Goal: Task Accomplishment & Management: Use online tool/utility

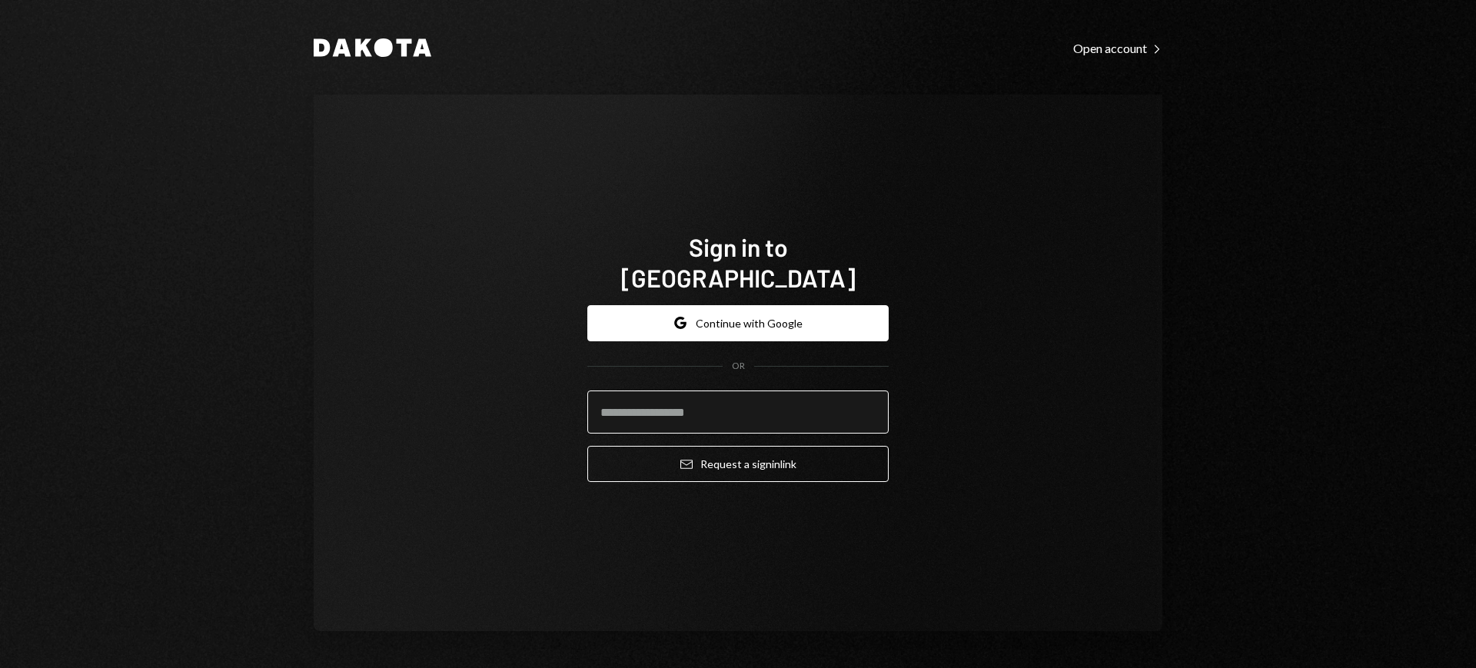
click at [756, 391] on input "email" at bounding box center [737, 412] width 301 height 43
click at [857, 405] on input "email" at bounding box center [737, 412] width 301 height 43
click at [0, 534] on com-1password-button at bounding box center [0, 668] width 0 height 0
type input "**********"
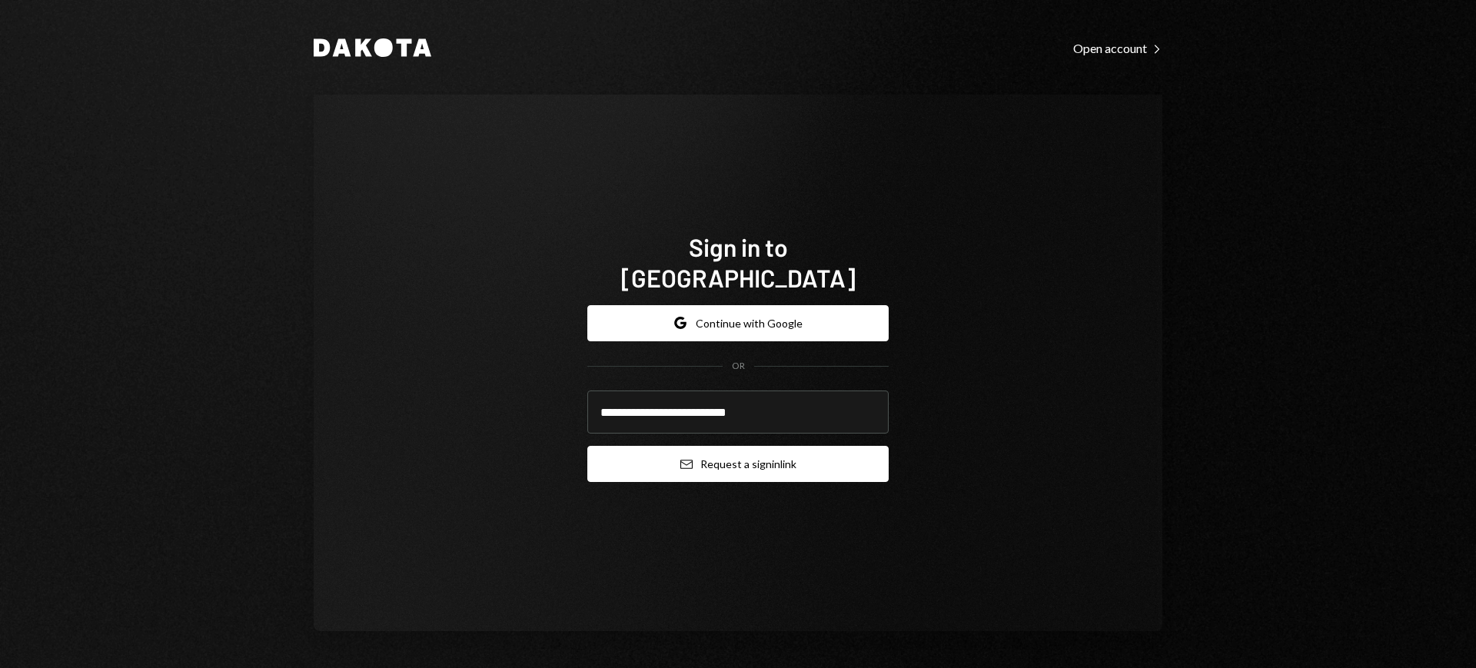
click at [770, 450] on button "Email Request a sign in link" at bounding box center [737, 464] width 301 height 36
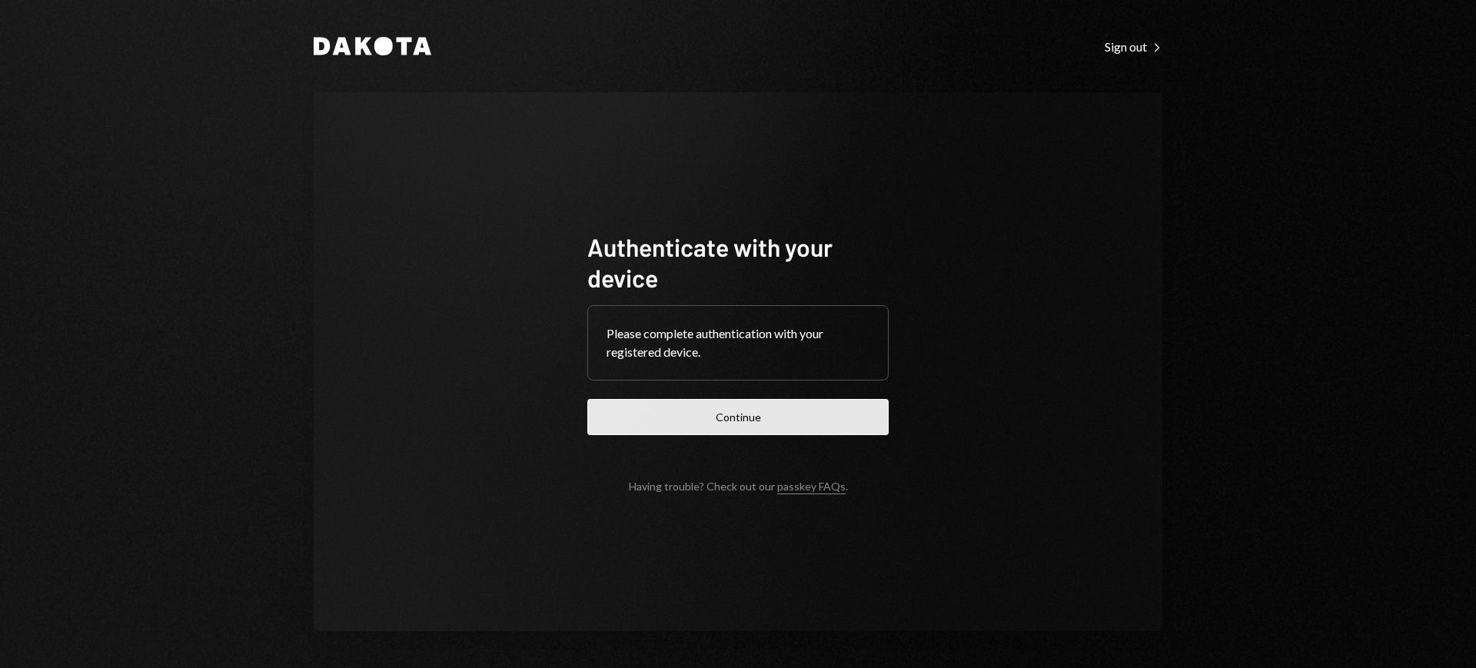
click at [794, 402] on button "Continue" at bounding box center [737, 417] width 301 height 36
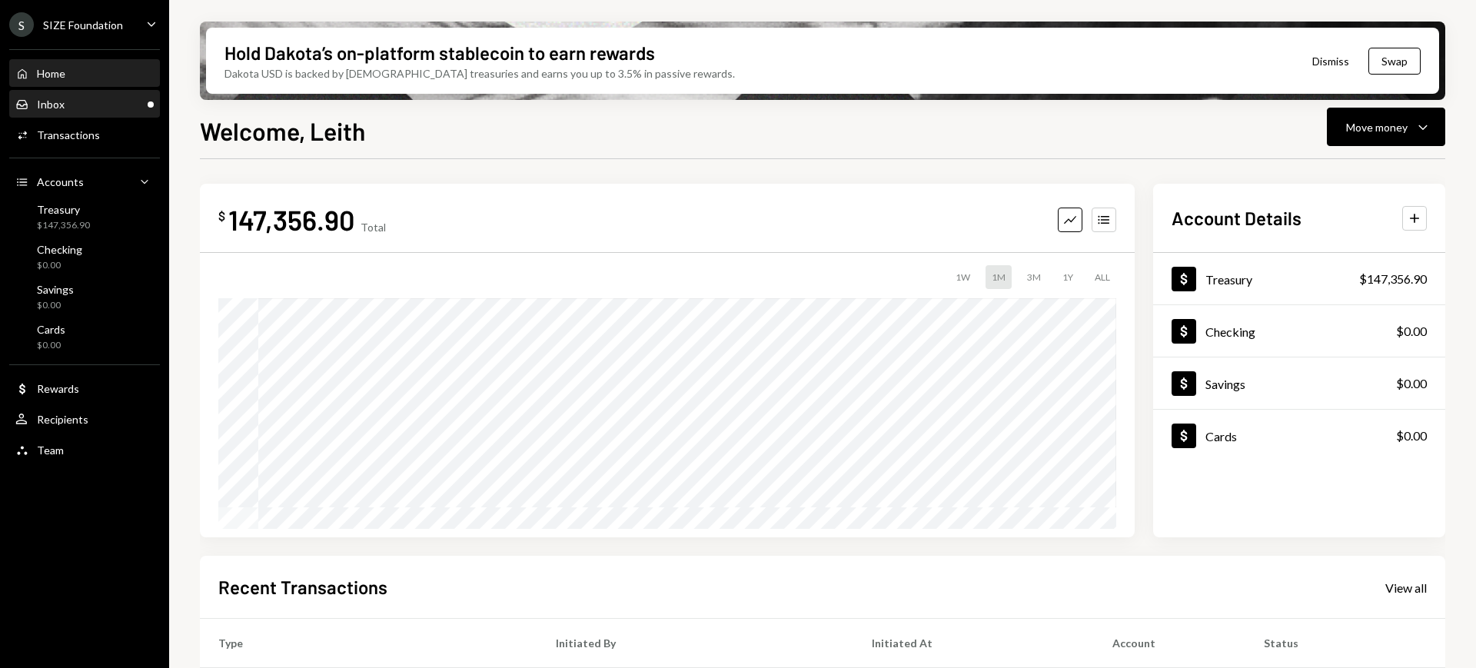
click at [84, 104] on div "Inbox Inbox" at bounding box center [84, 105] width 138 height 14
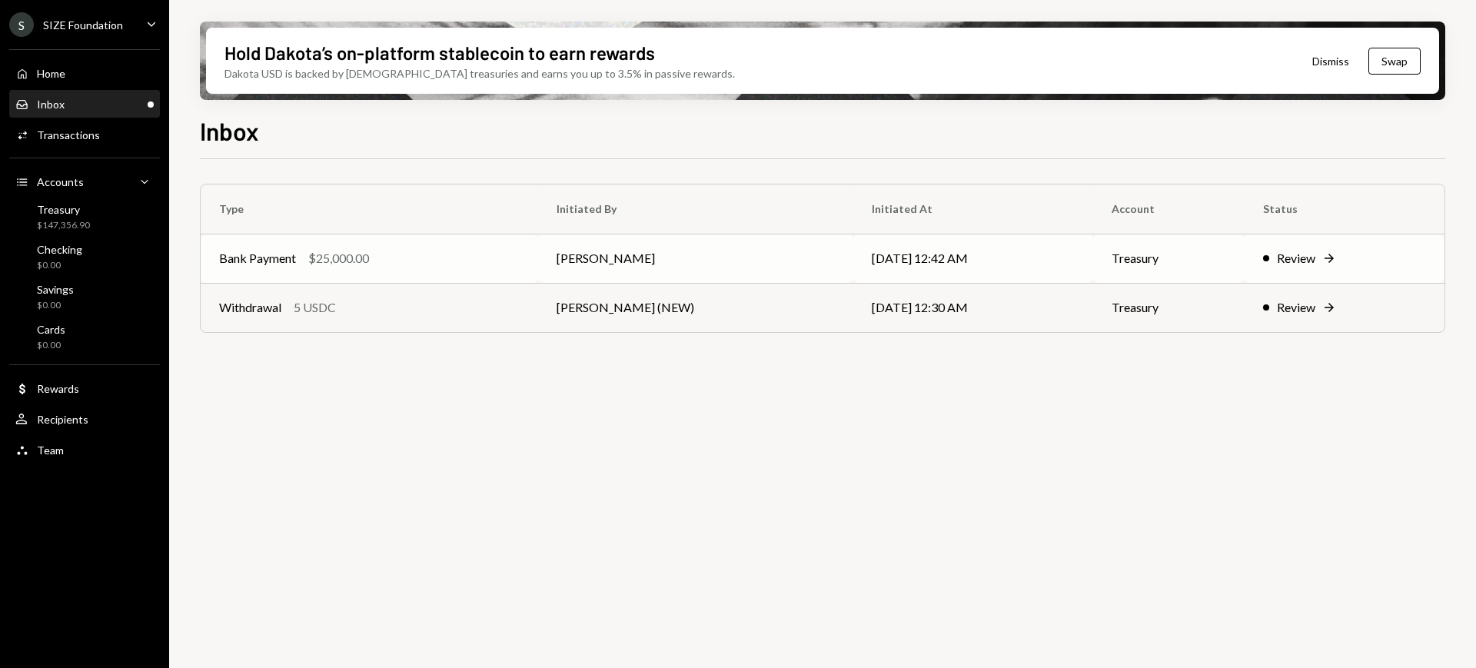
click at [1306, 258] on div "Review" at bounding box center [1296, 258] width 38 height 18
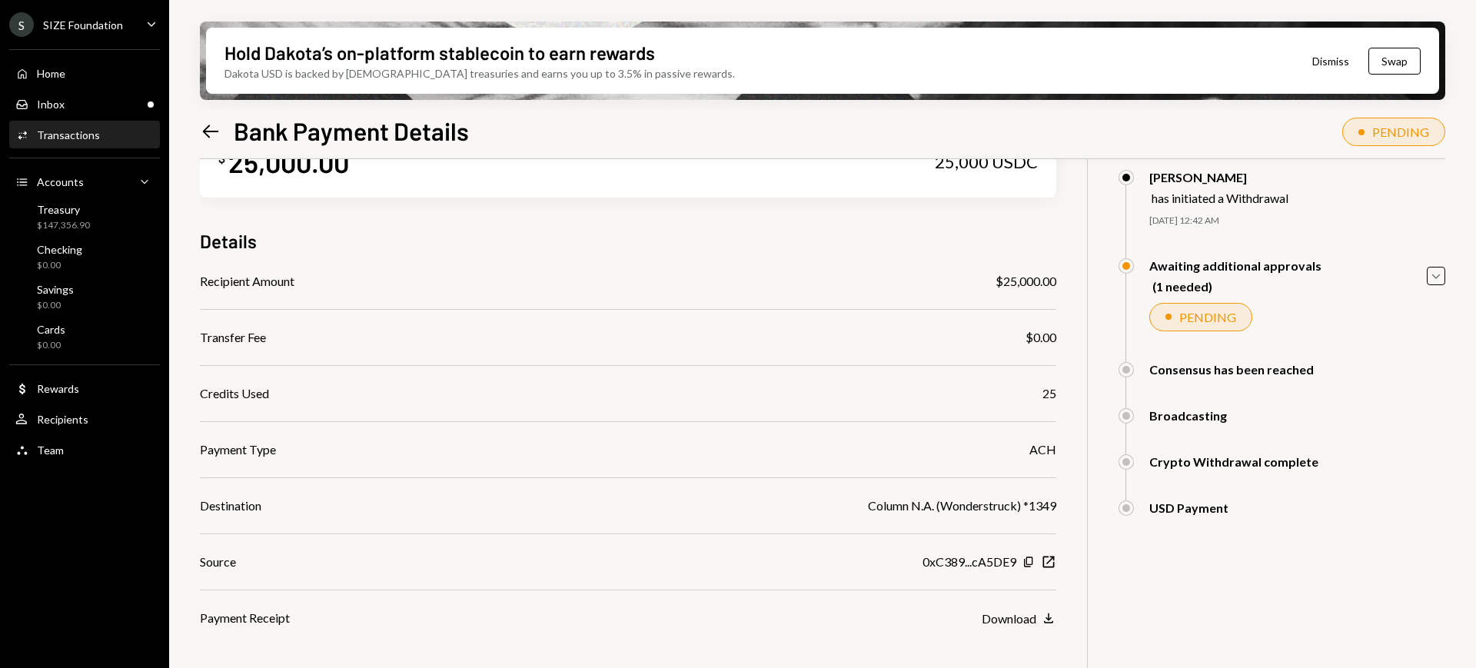
scroll to position [123, 0]
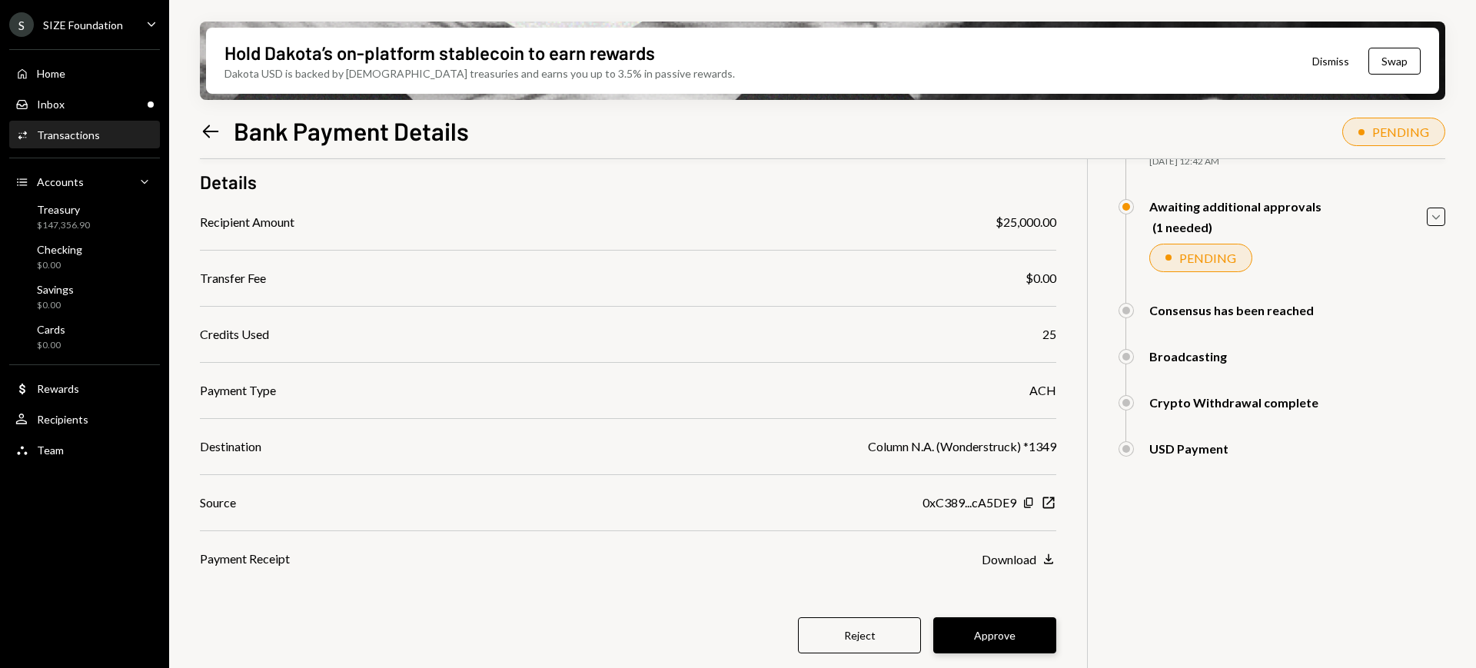
click at [1026, 640] on button "Approve" at bounding box center [994, 635] width 123 height 36
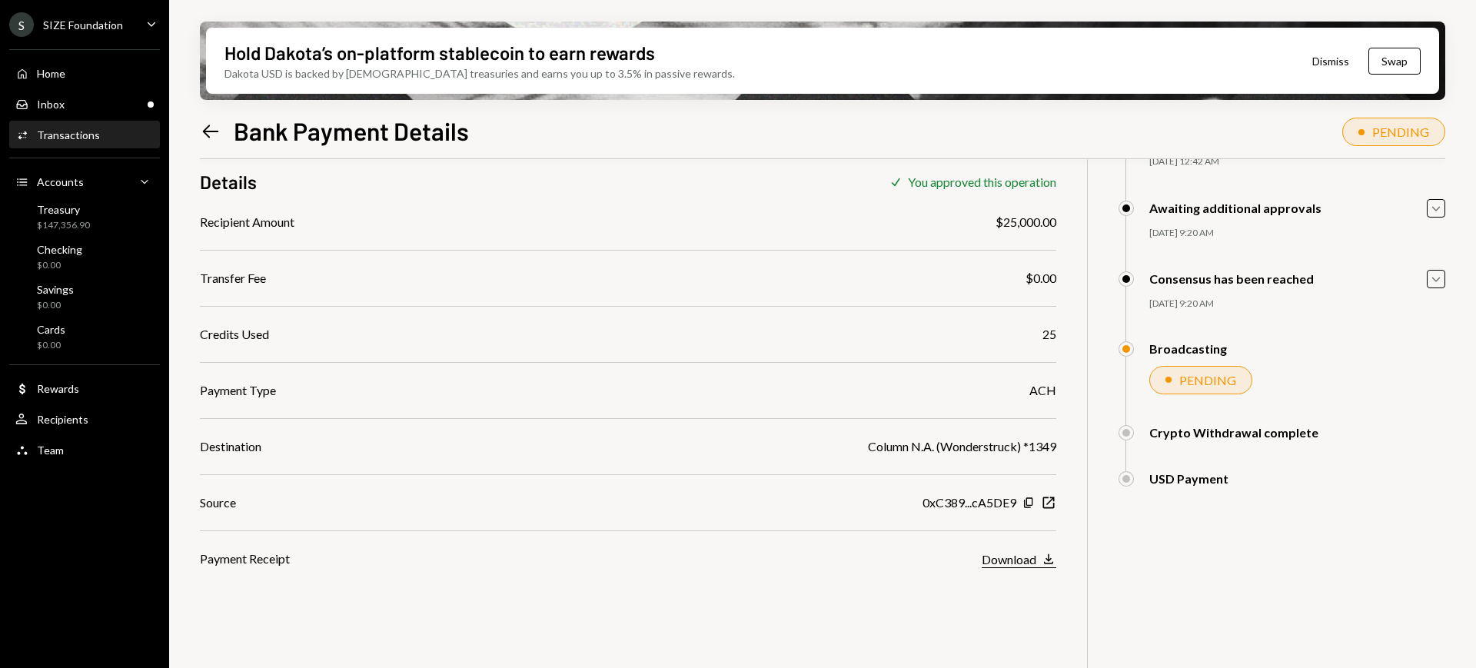
click at [1008, 560] on div "Download" at bounding box center [1009, 559] width 55 height 15
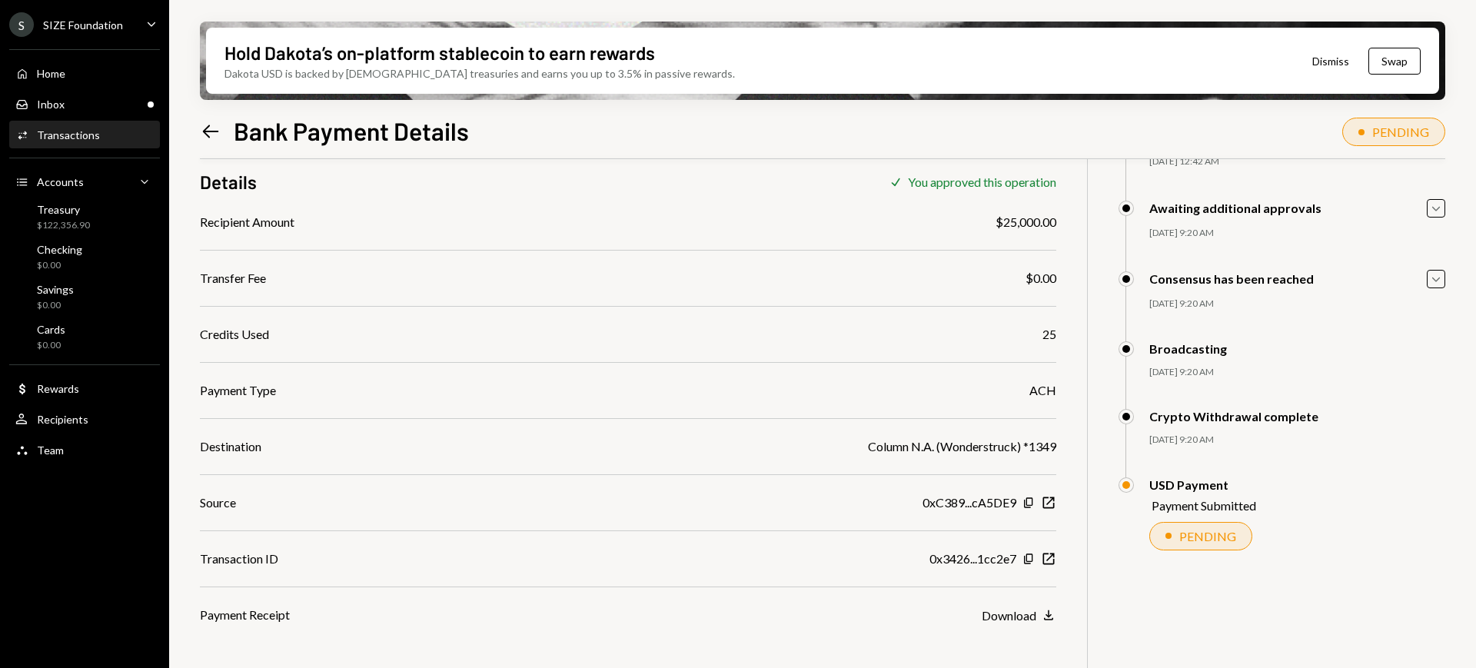
scroll to position [27, 0]
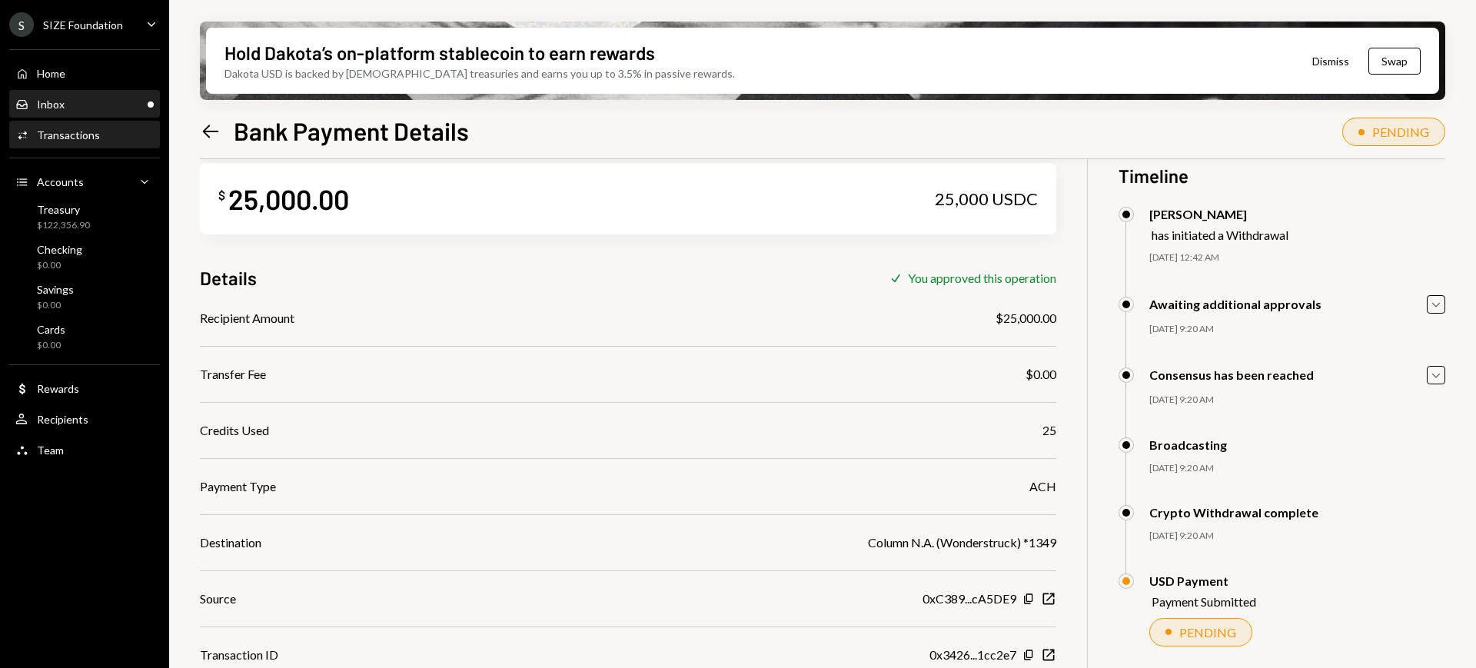
click at [56, 98] on div "Inbox" at bounding box center [51, 104] width 28 height 13
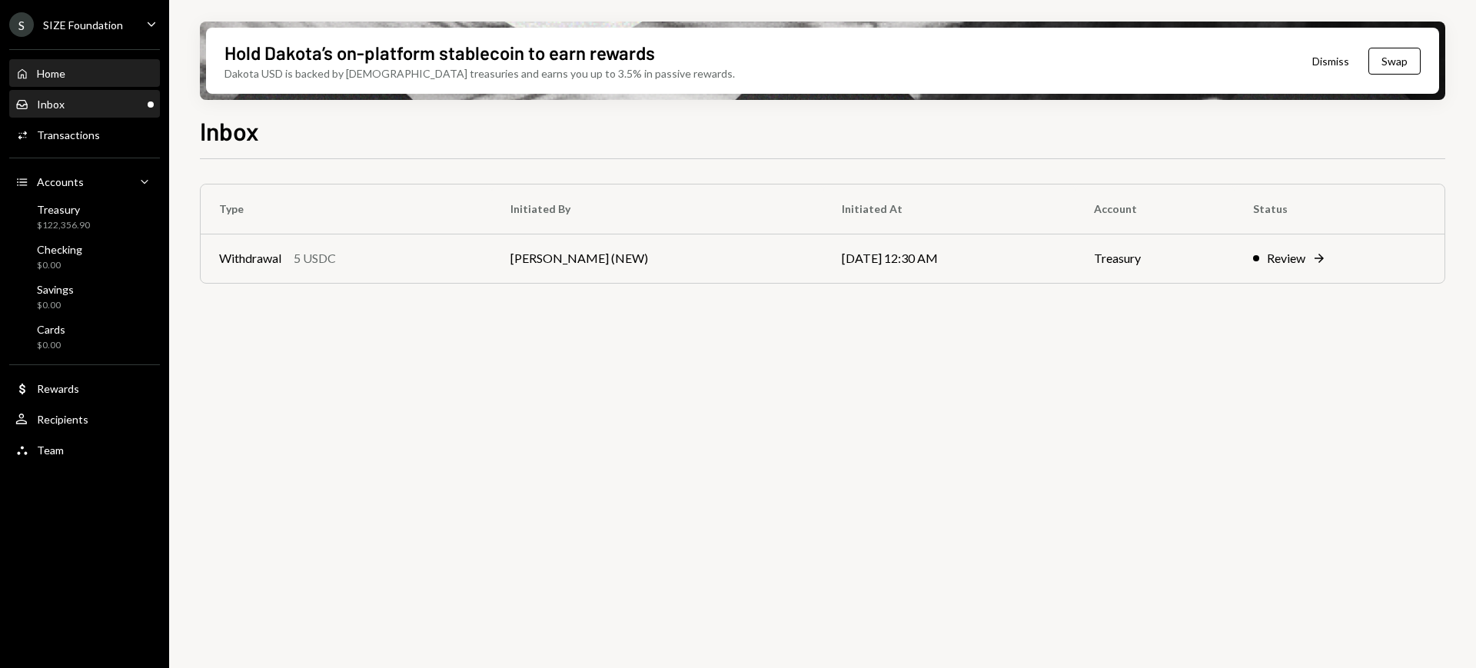
click at [50, 67] on div "Home" at bounding box center [51, 73] width 28 height 13
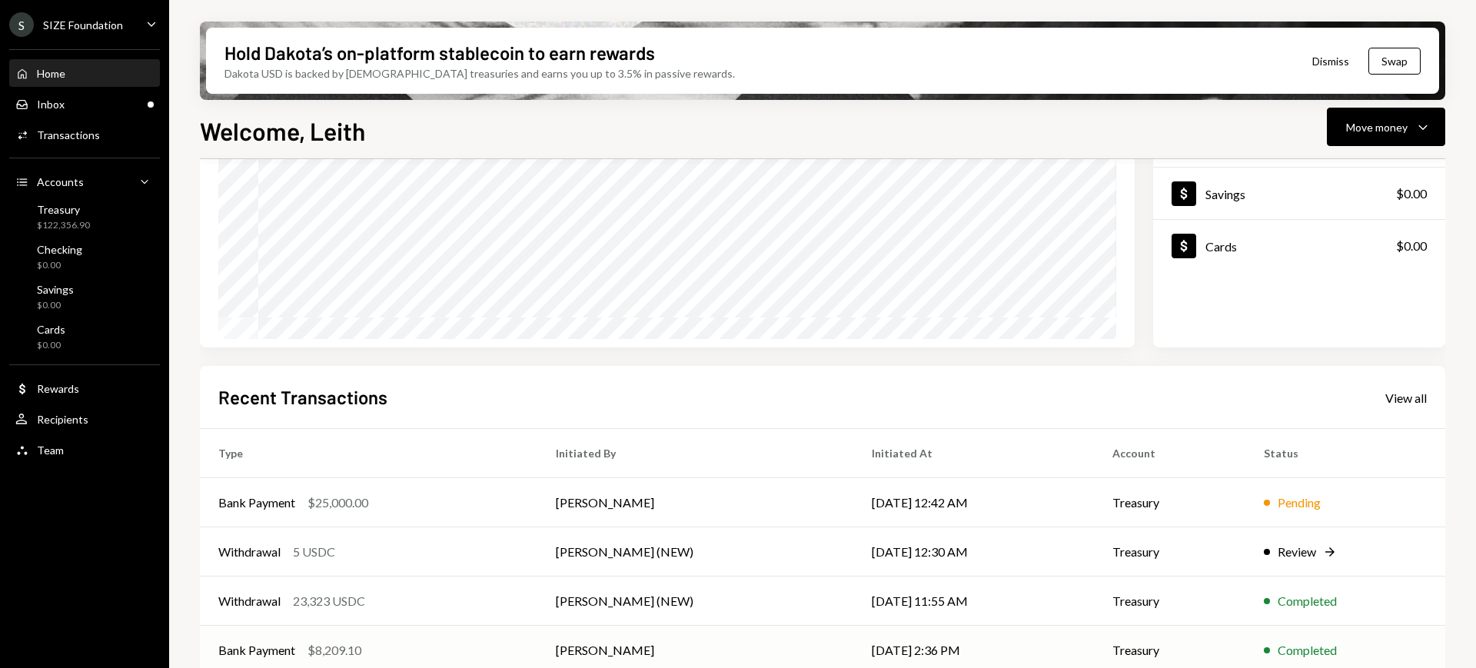
scroll to position [259, 0]
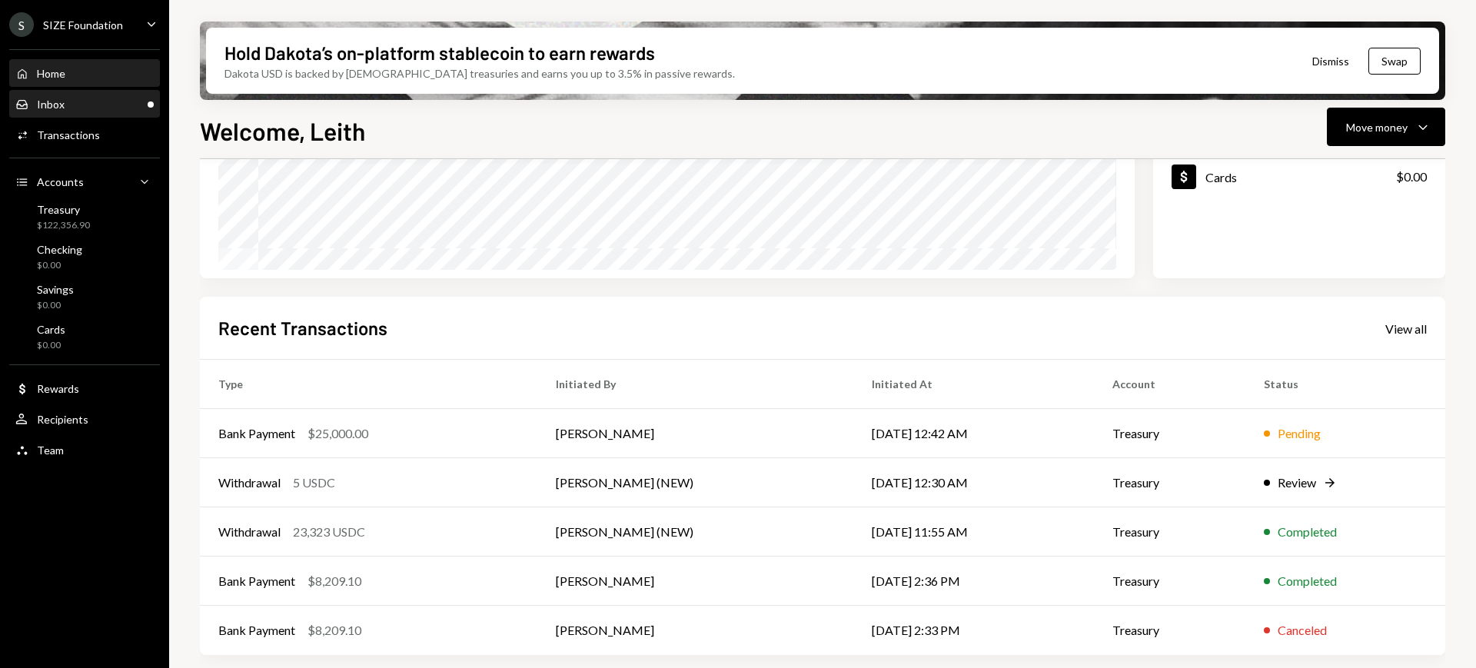
click at [108, 102] on div "Inbox Inbox" at bounding box center [84, 105] width 138 height 14
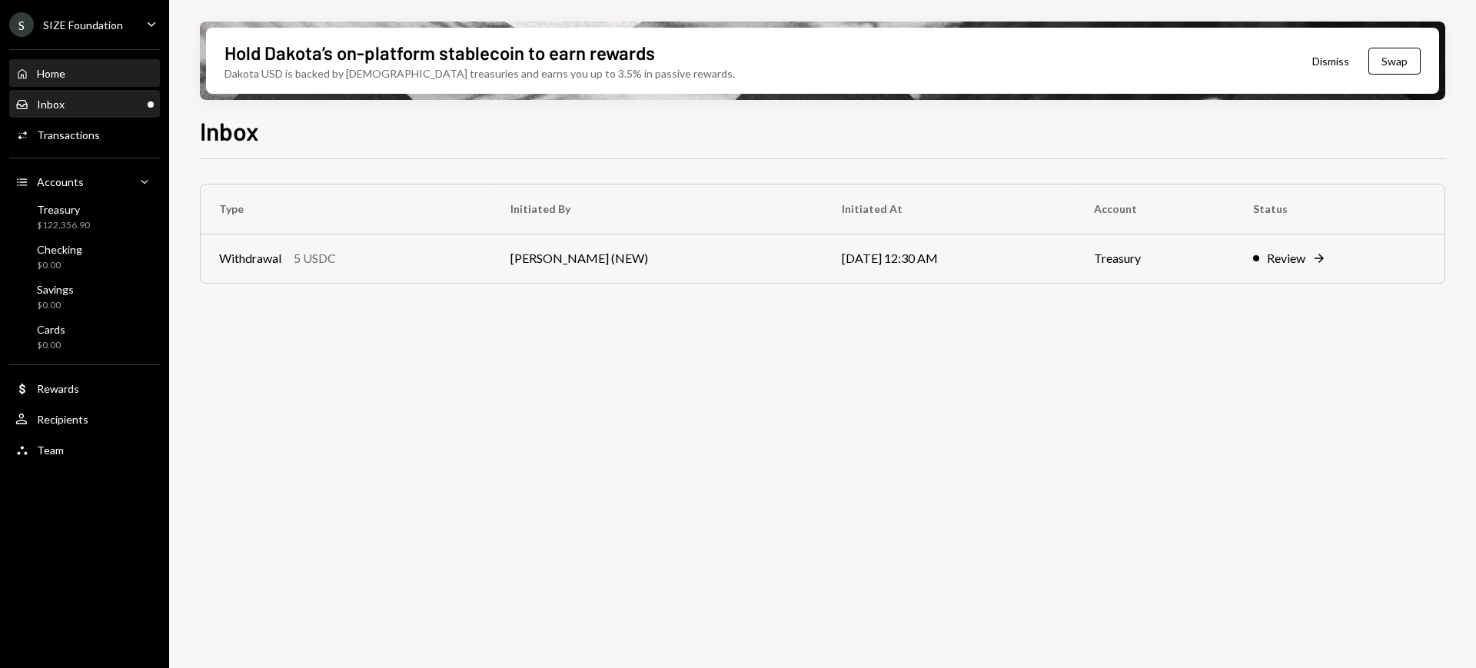
click at [100, 74] on div "Home Home" at bounding box center [84, 74] width 138 height 14
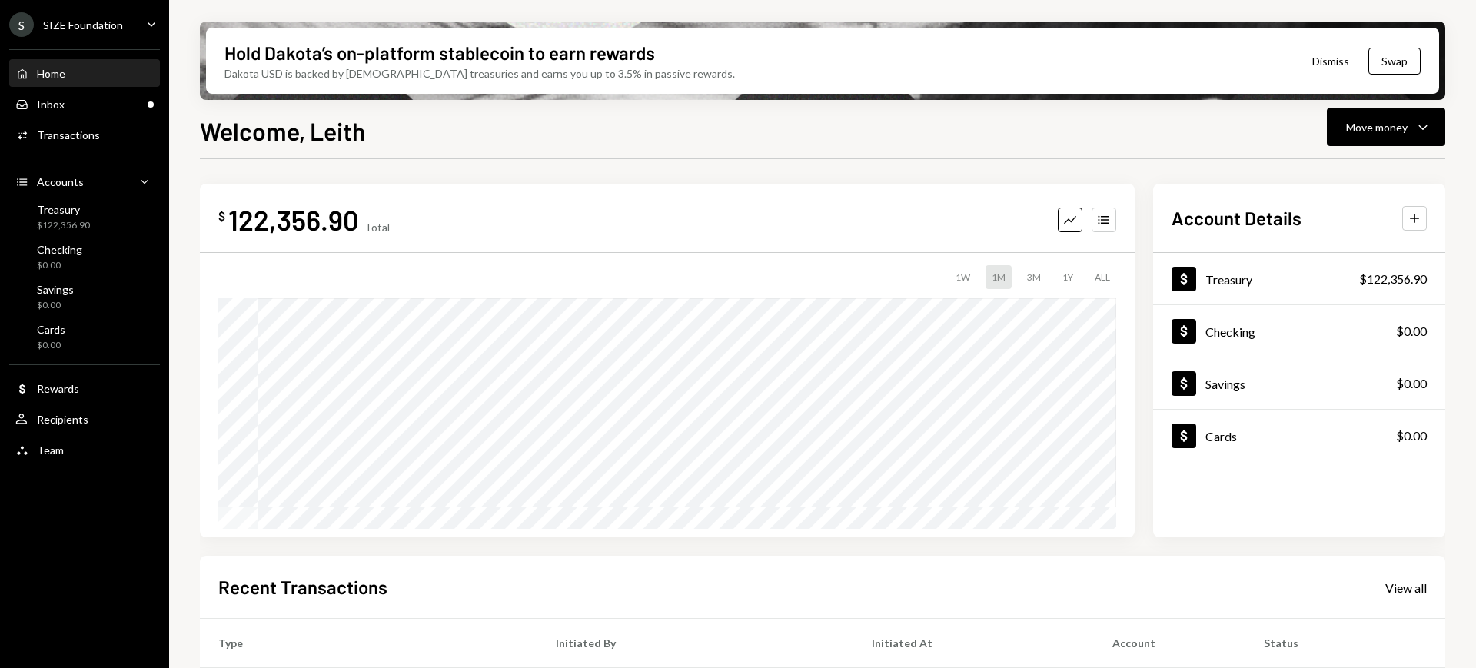
click at [118, 22] on div "SIZE Foundation" at bounding box center [83, 24] width 80 height 13
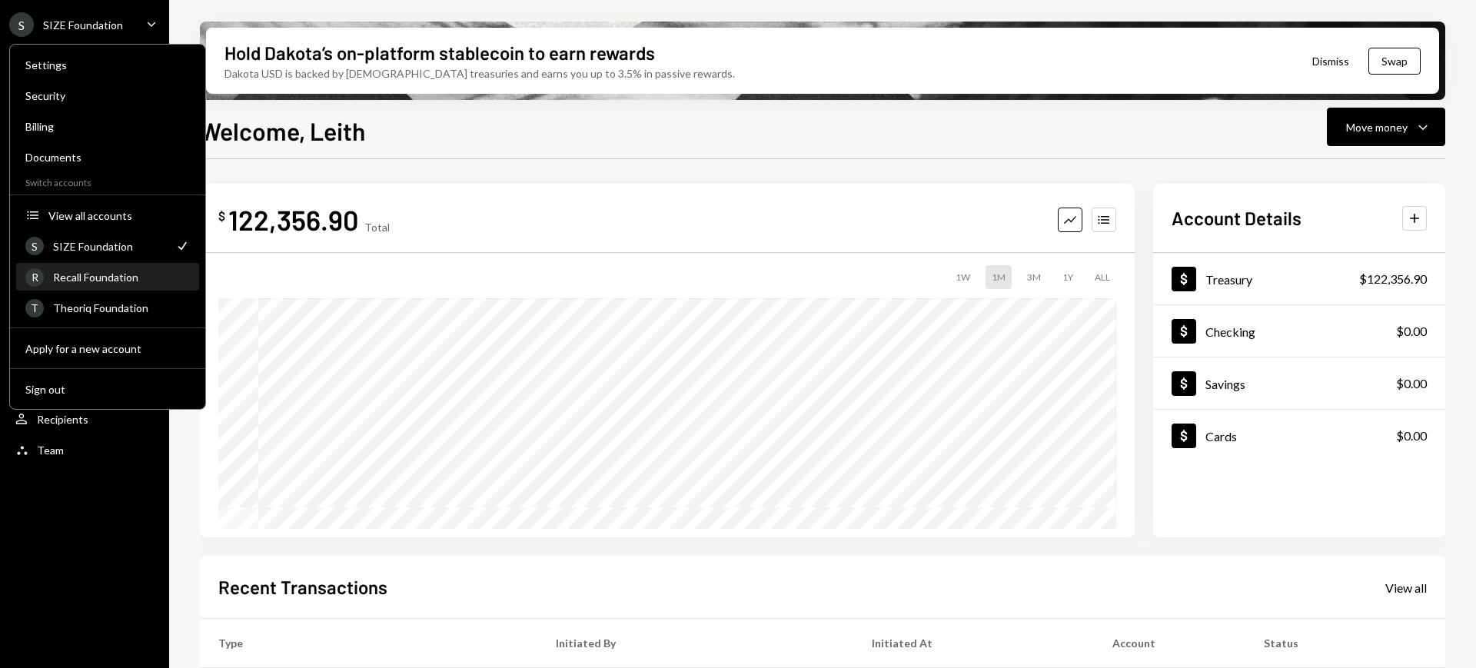
click at [119, 274] on div "Recall Foundation" at bounding box center [121, 277] width 137 height 13
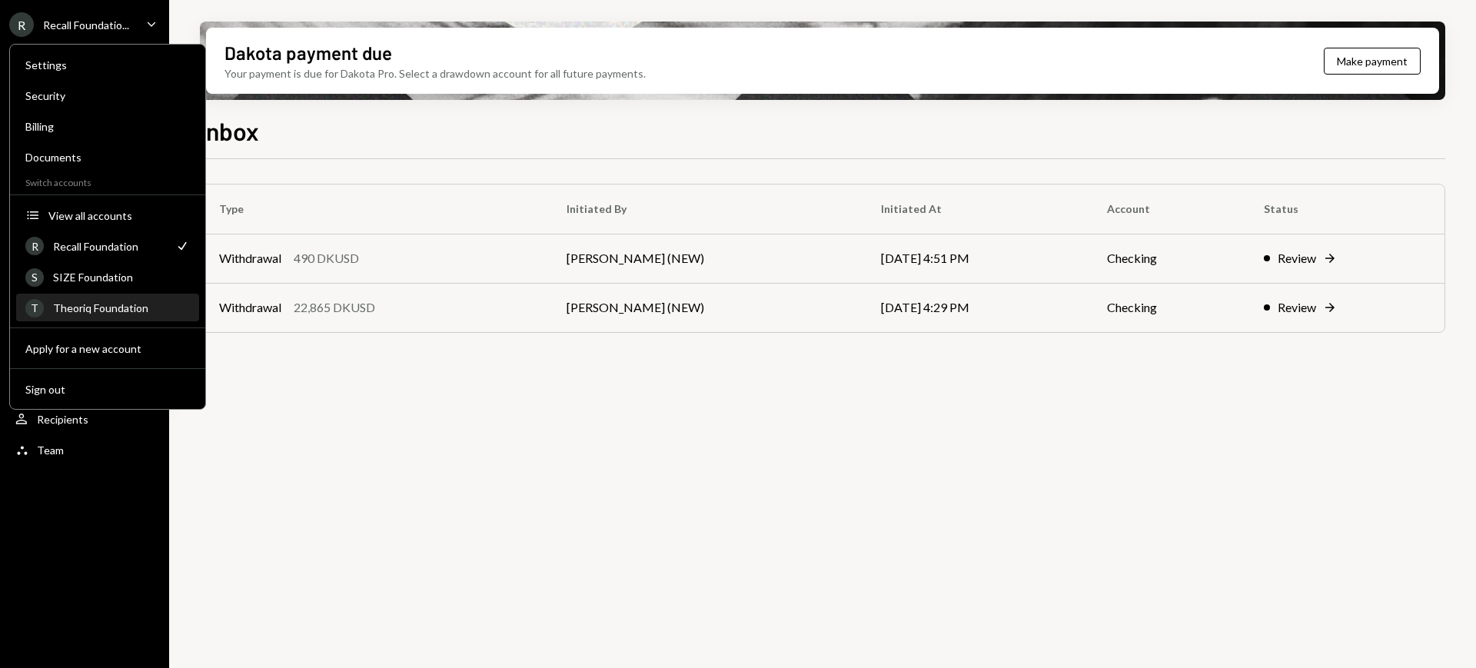
click at [129, 304] on div "Theoriq Foundation" at bounding box center [121, 307] width 137 height 13
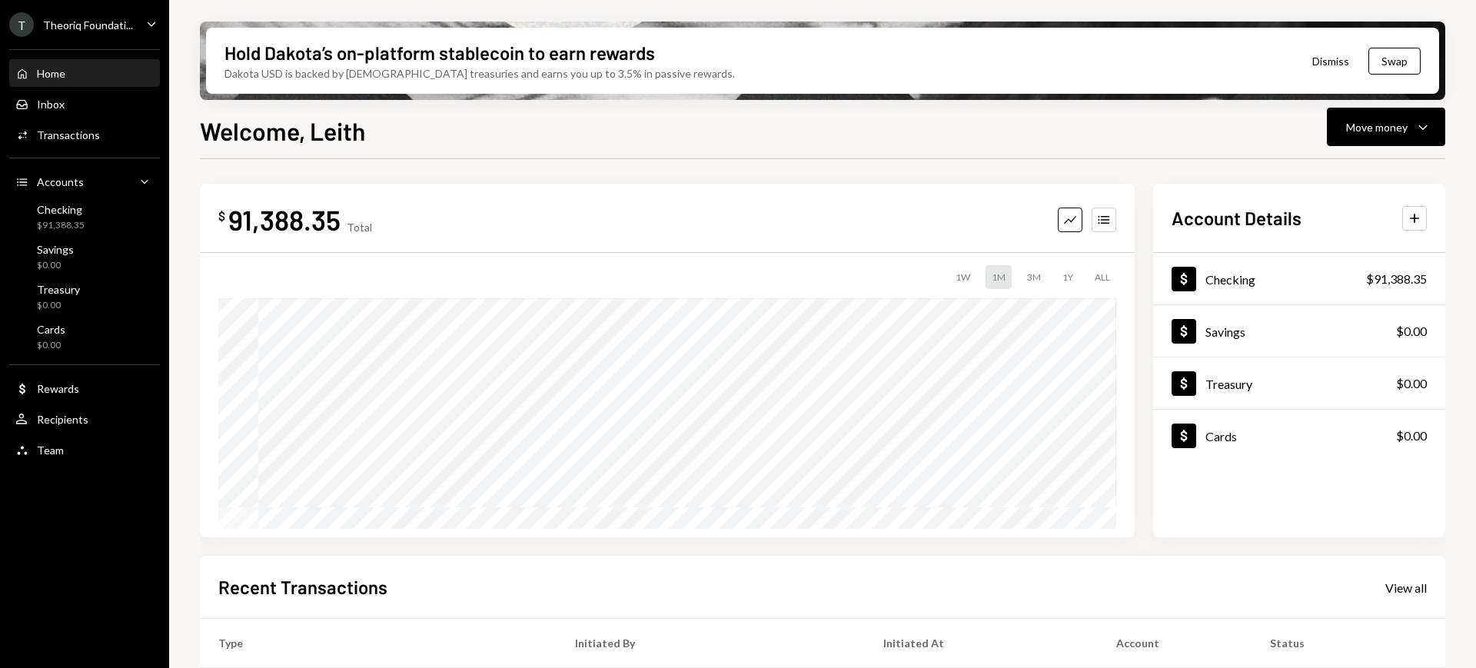
scroll to position [259, 0]
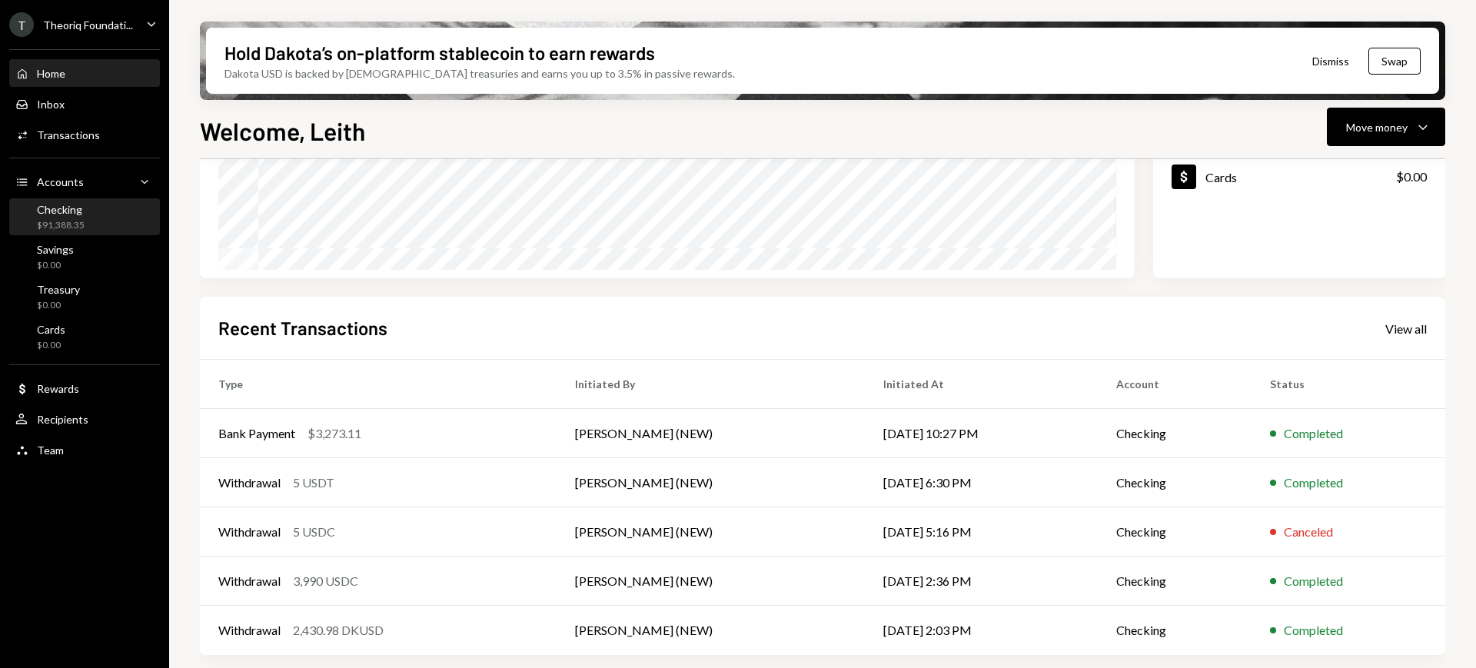
click at [82, 219] on div "$91,388.35" at bounding box center [61, 225] width 48 height 13
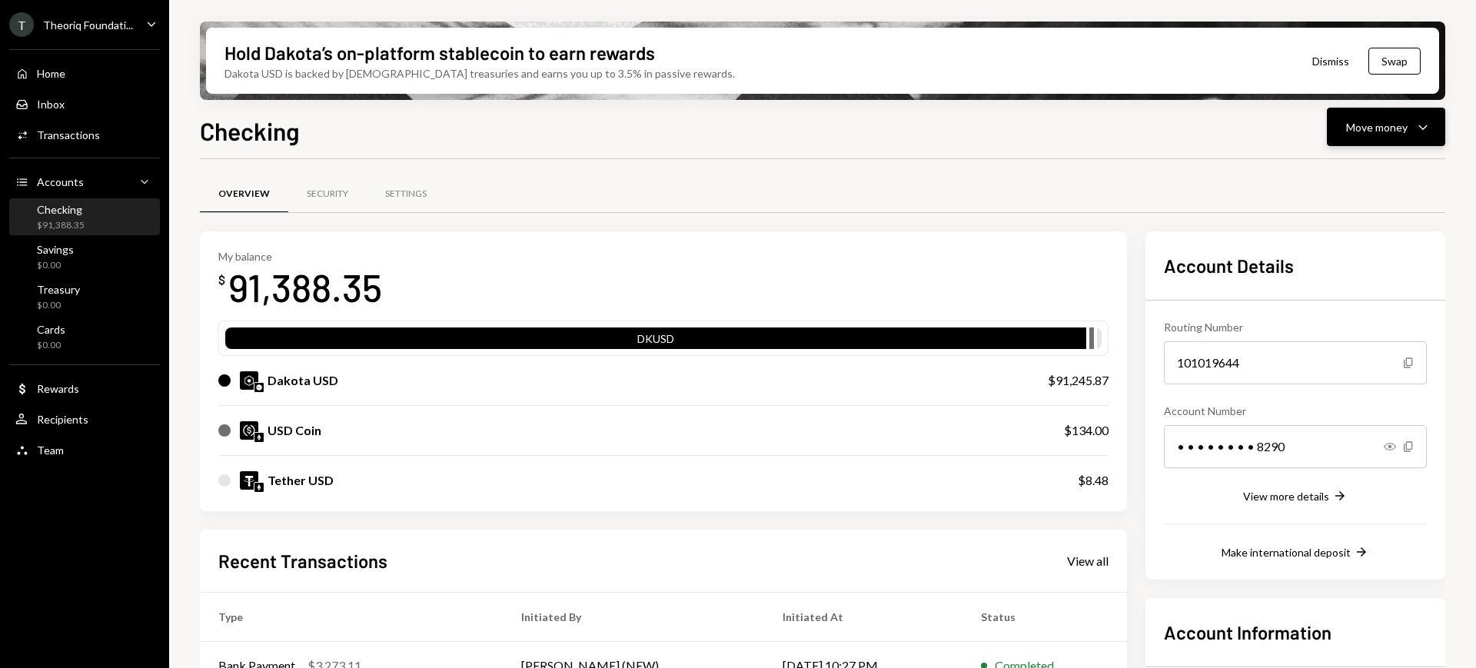
click at [1422, 134] on icon "Caret Down" at bounding box center [1423, 127] width 18 height 18
click at [1365, 185] on div "Withdraw Send" at bounding box center [1362, 173] width 154 height 35
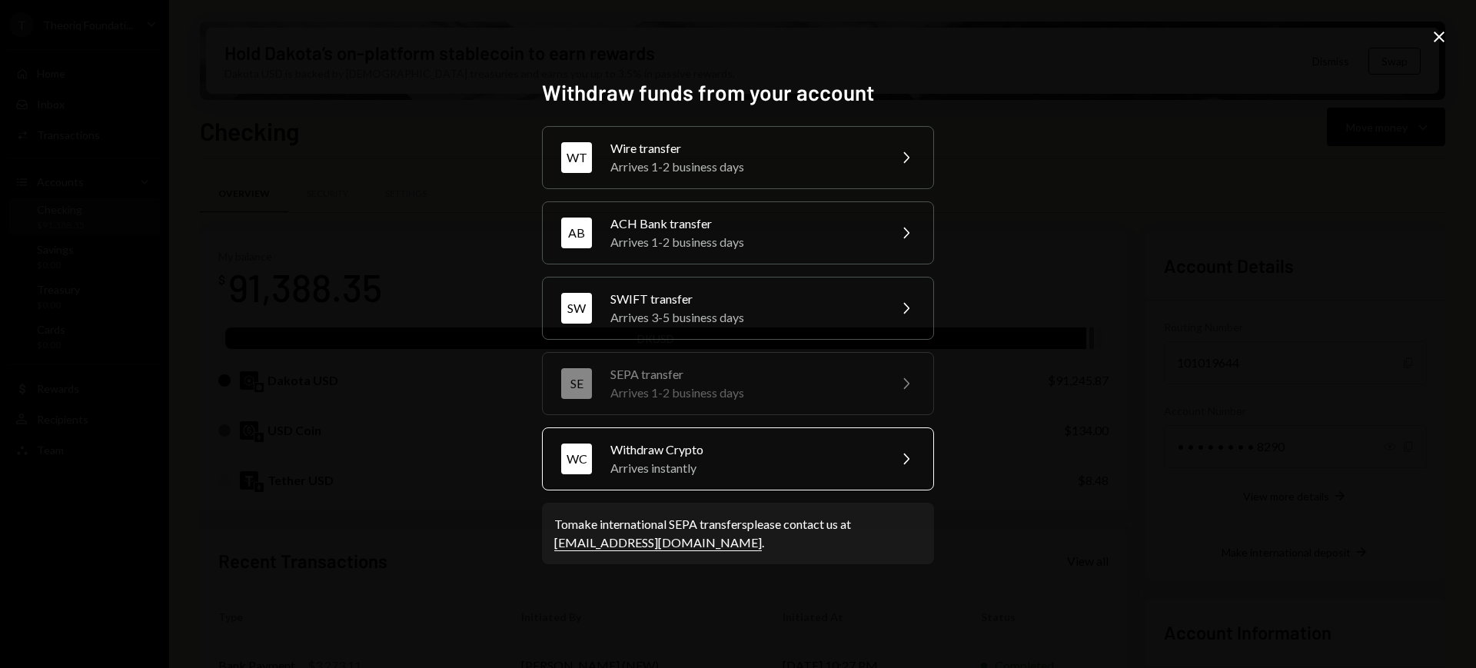
click at [807, 437] on div "WC Withdraw Crypto Arrives instantly Chevron Right" at bounding box center [738, 458] width 392 height 63
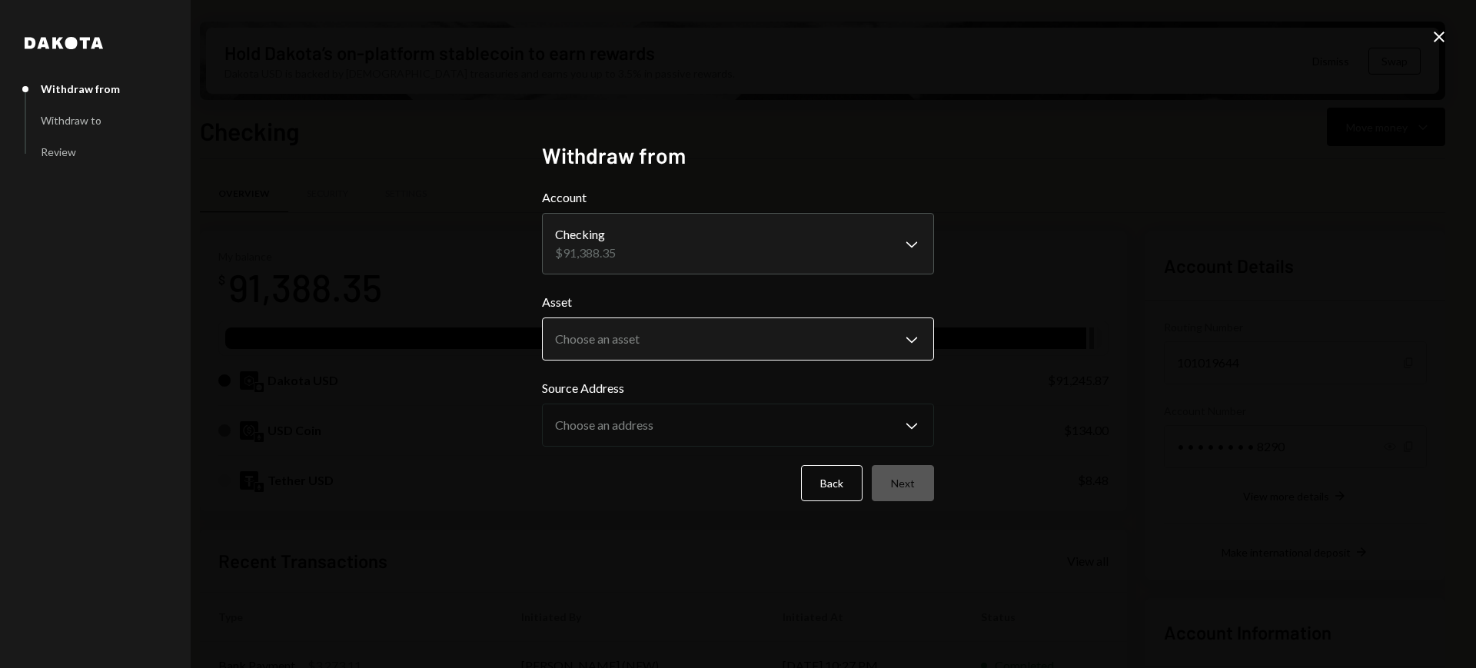
click at [918, 342] on body "T Theoriq Foundati... Caret Down Home Home Inbox Inbox Activities Transactions …" at bounding box center [738, 334] width 1476 height 668
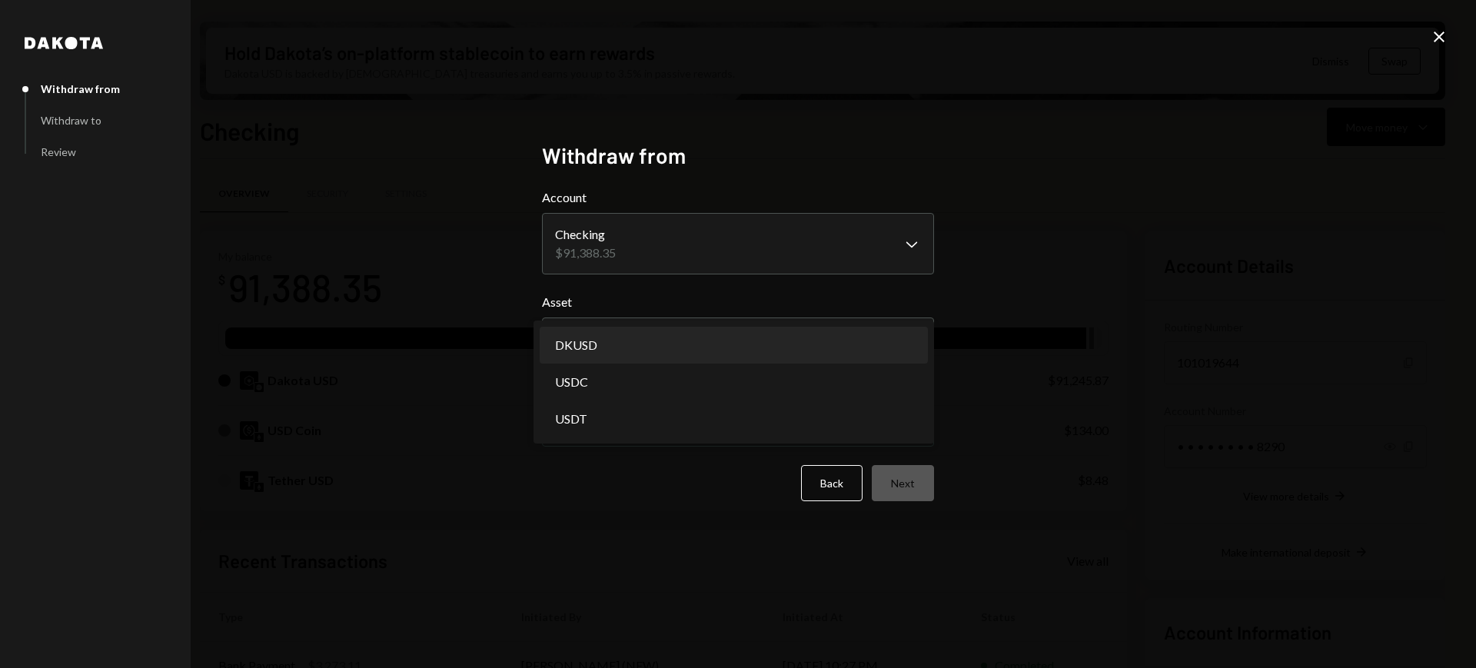
select select "*****"
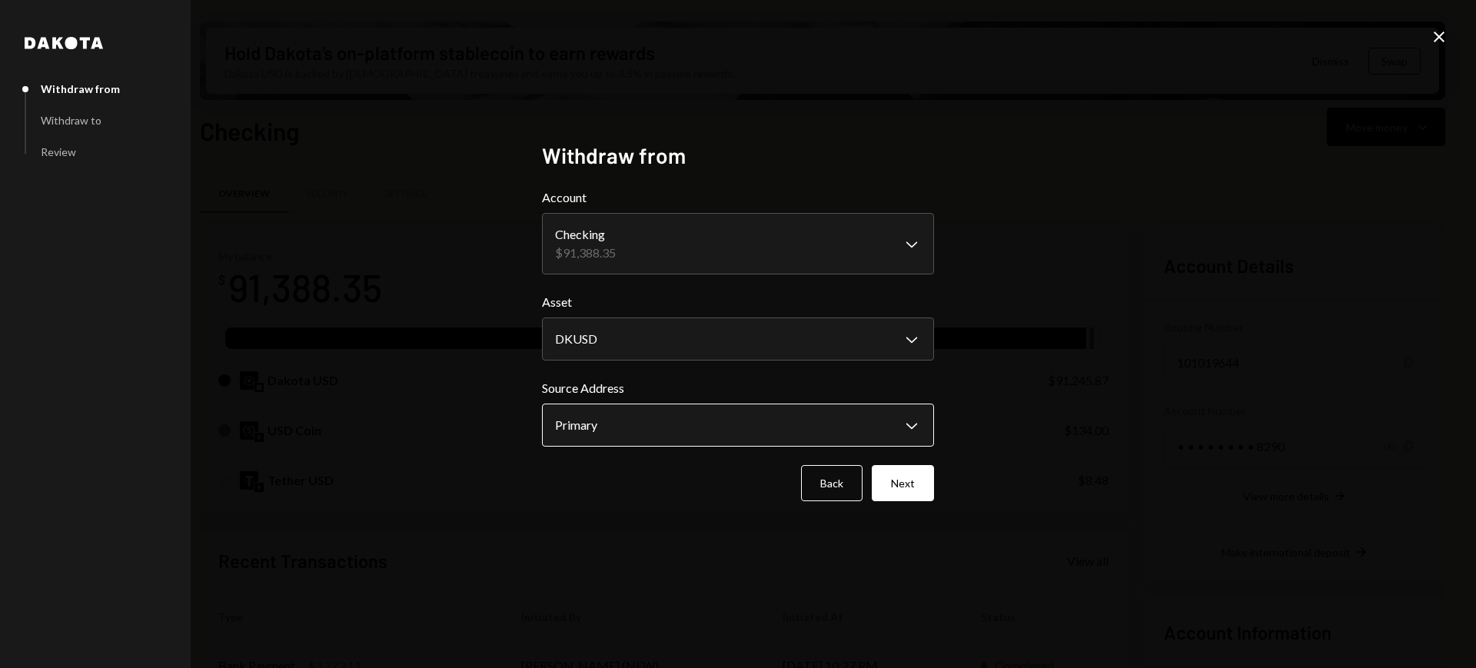
click at [902, 413] on body "T Theoriq Foundati... Caret Down Home Home Inbox Inbox Activities Transactions …" at bounding box center [738, 334] width 1476 height 668
click at [1008, 401] on div "**********" at bounding box center [738, 334] width 1476 height 668
click at [949, 482] on div "**********" at bounding box center [738, 334] width 429 height 421
click at [934, 490] on div "**********" at bounding box center [738, 334] width 429 height 421
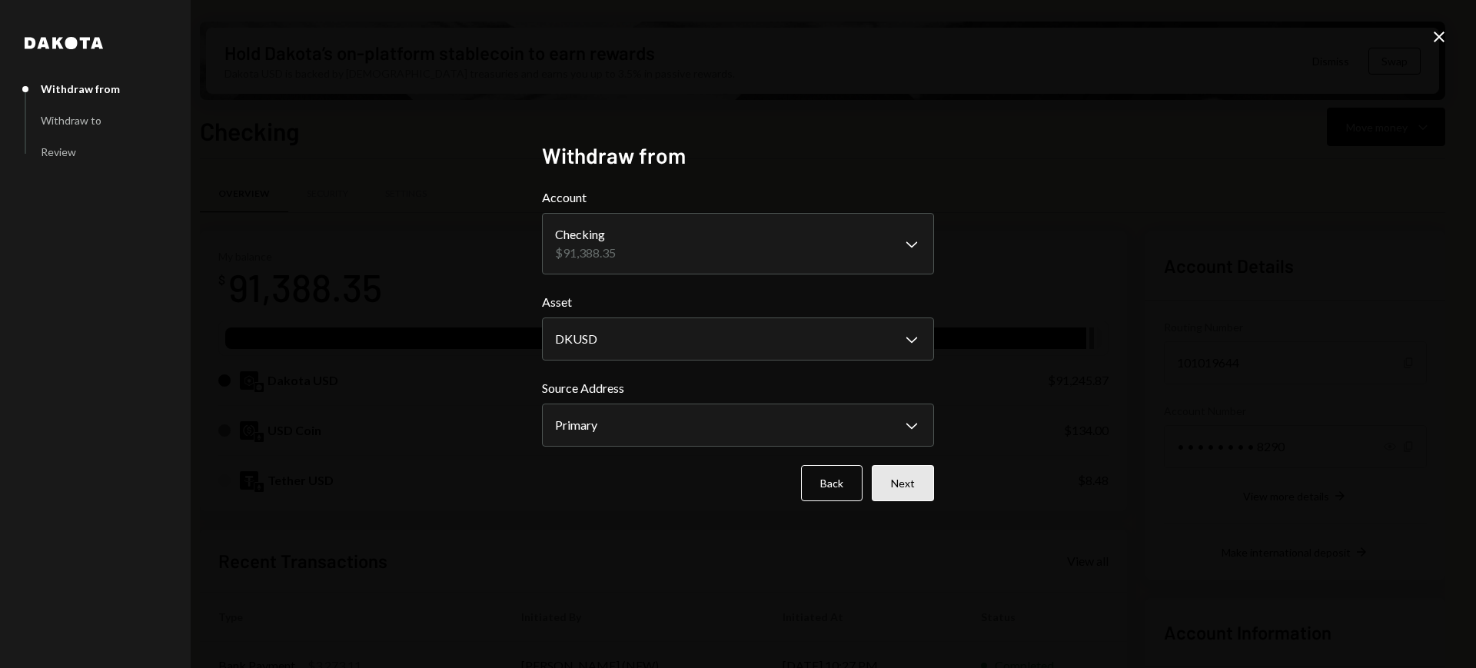
click at [917, 493] on button "Next" at bounding box center [903, 483] width 62 height 36
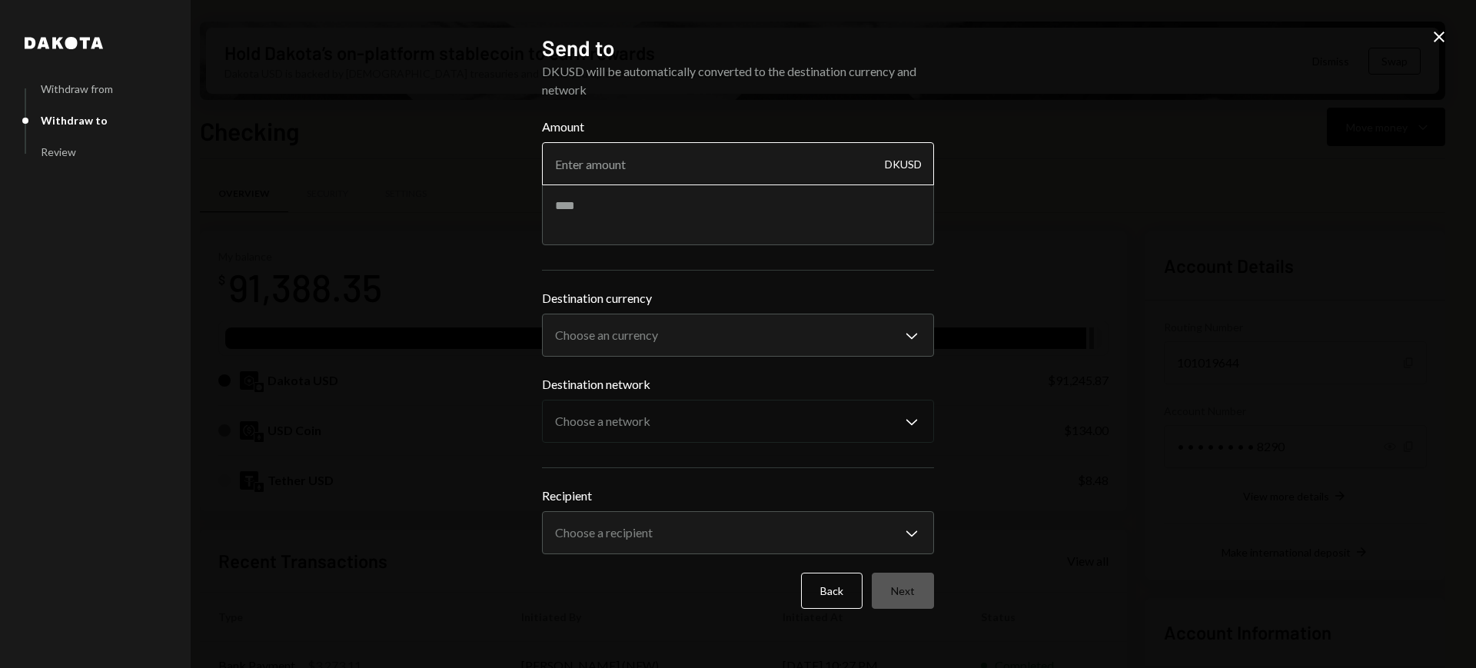
click at [793, 161] on input "Amount" at bounding box center [738, 163] width 392 height 43
type input "3995"
click at [727, 196] on textarea at bounding box center [738, 215] width 392 height 62
type textarea "**********"
click at [818, 323] on body "T Theoriq Foundati... Caret Down Home Home Inbox Inbox Activities Transactions …" at bounding box center [738, 334] width 1476 height 668
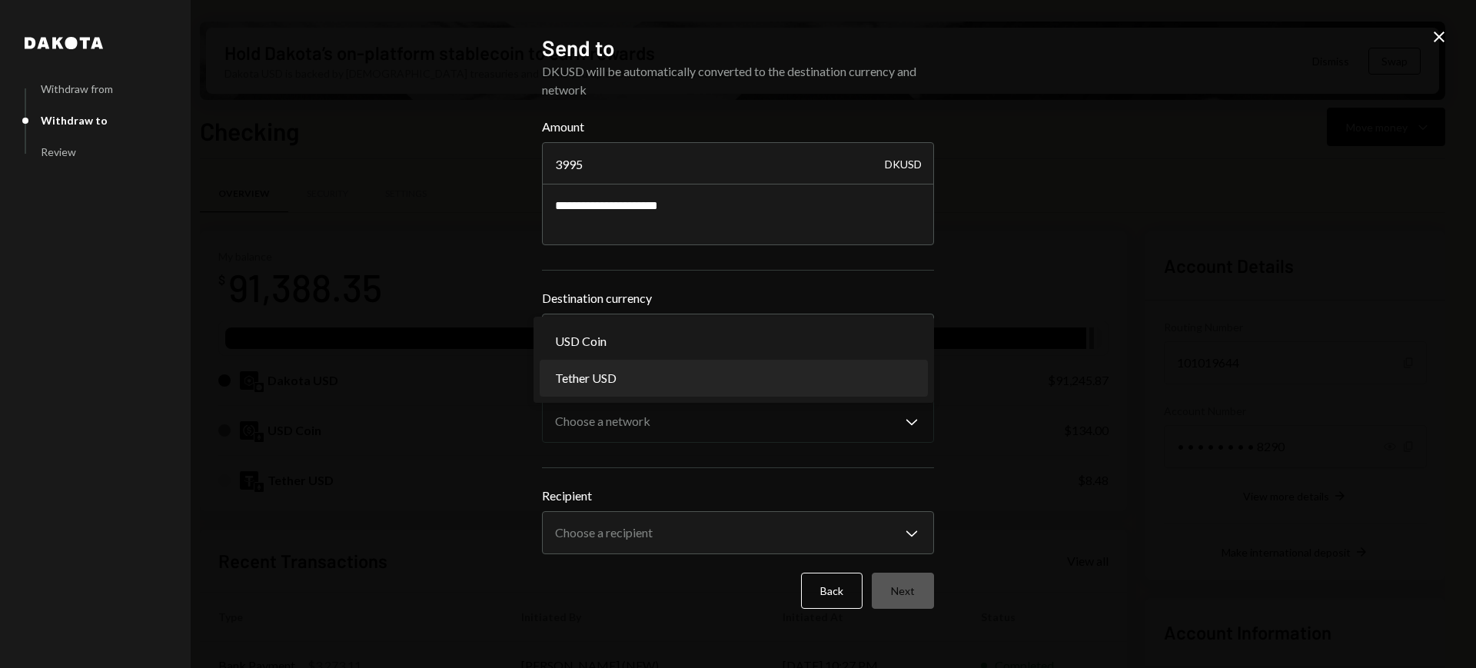
select select "****"
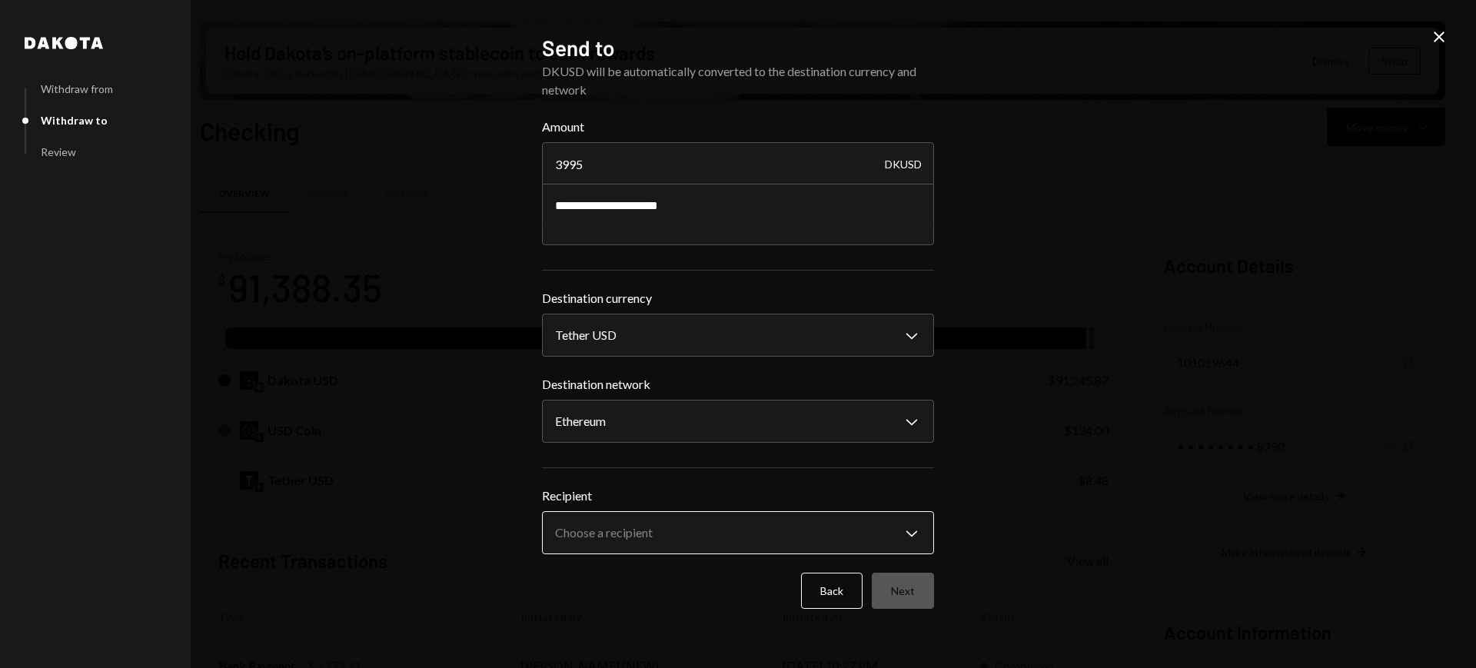
click at [900, 529] on body "T Theoriq Foundati... Caret Down Home Home Inbox Inbox Activities Transactions …" at bounding box center [738, 334] width 1476 height 668
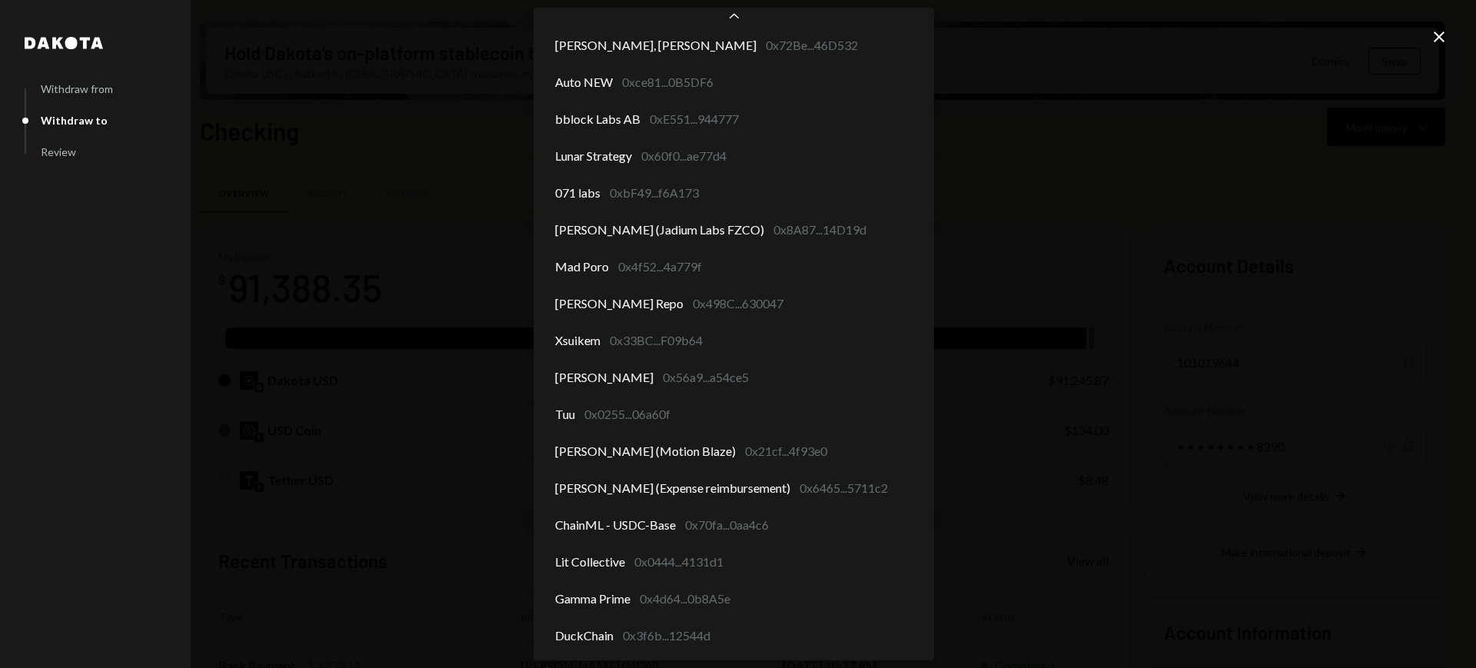
scroll to position [633, 0]
select select "**********"
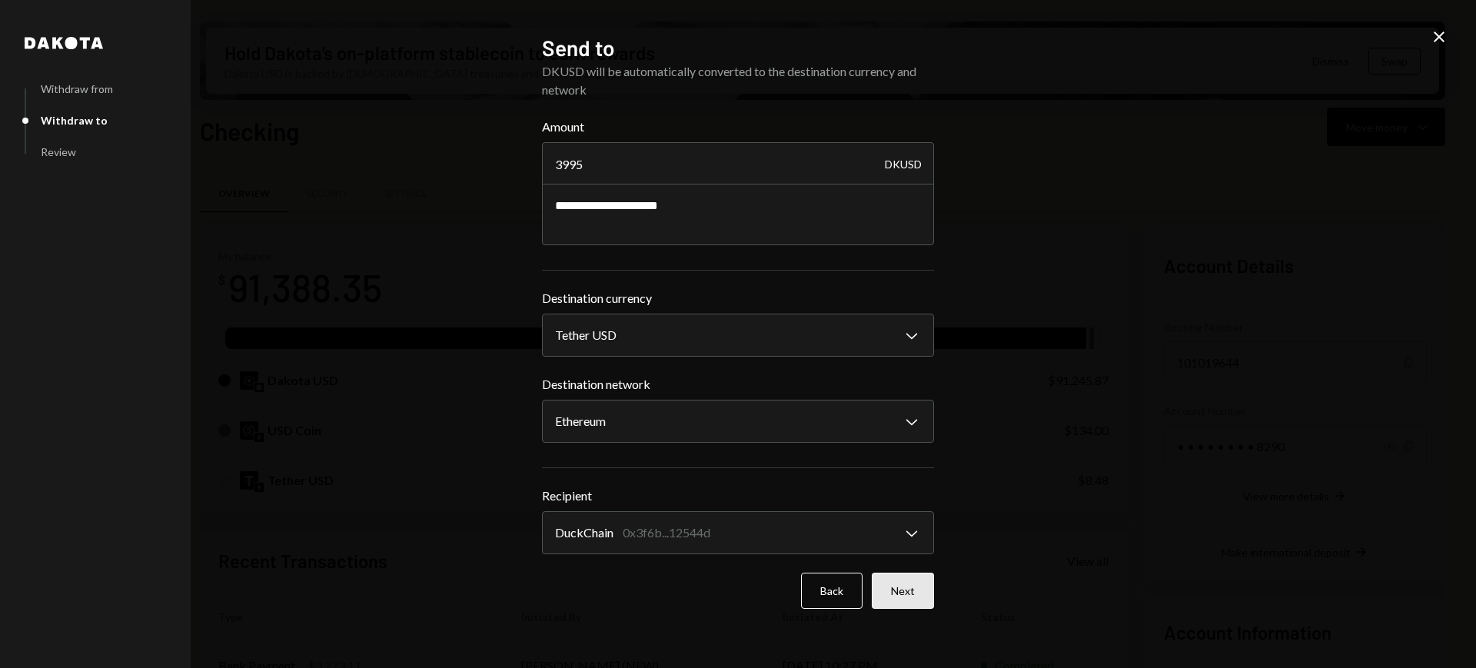
click at [909, 584] on button "Next" at bounding box center [903, 591] width 62 height 36
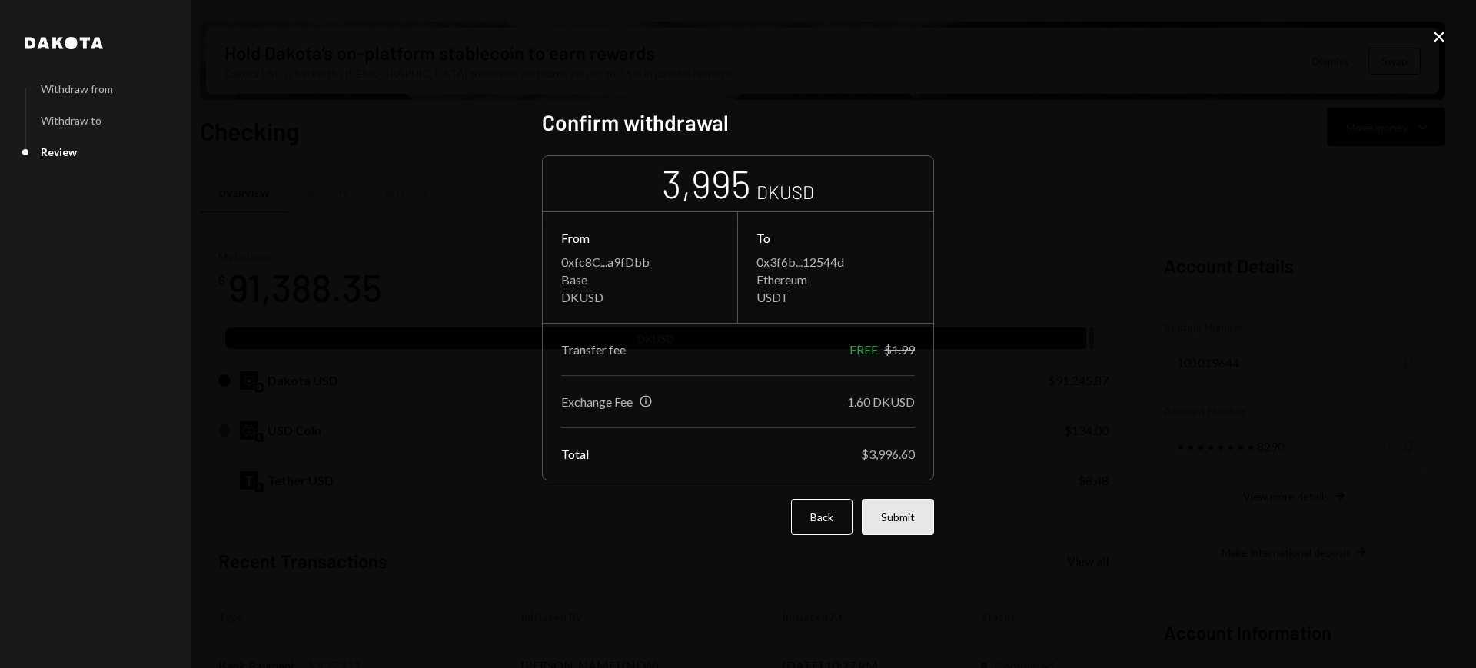
click at [916, 511] on button "Submit" at bounding box center [898, 517] width 72 height 36
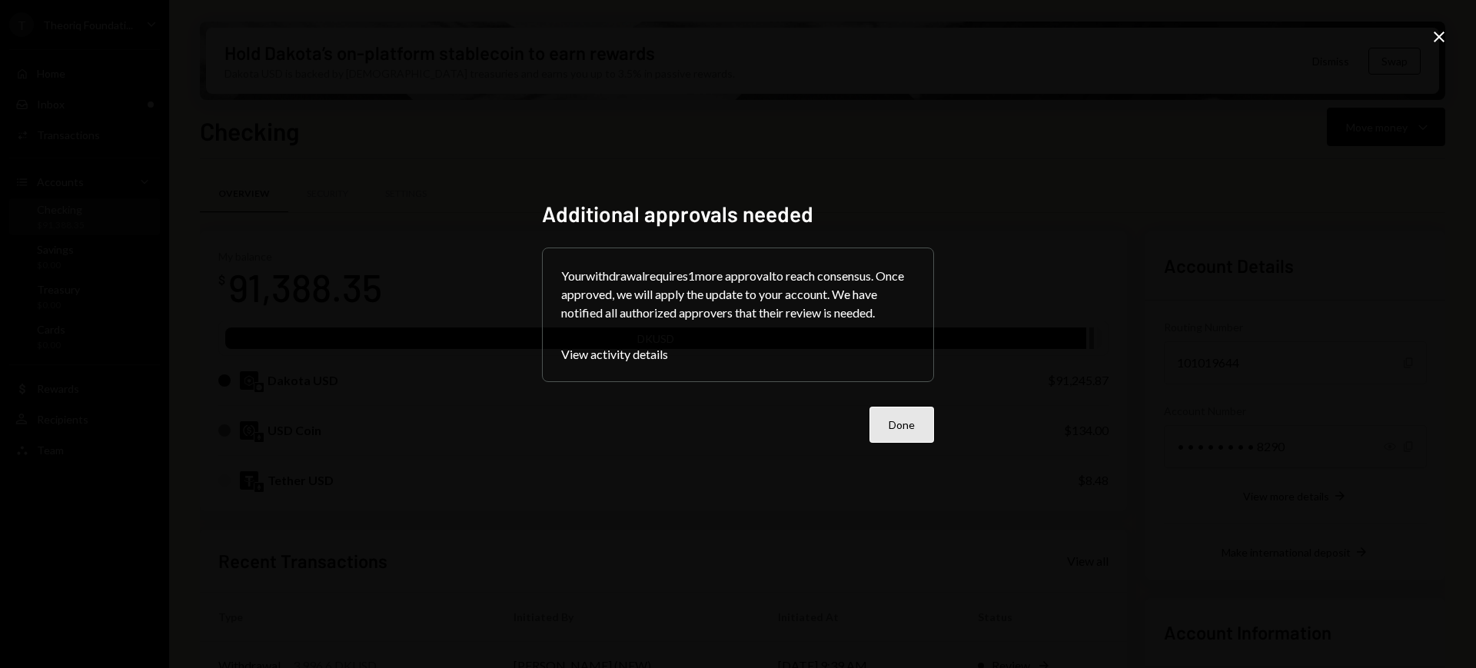
click at [918, 424] on button "Done" at bounding box center [902, 425] width 65 height 36
